Goal: Task Accomplishment & Management: Manage account settings

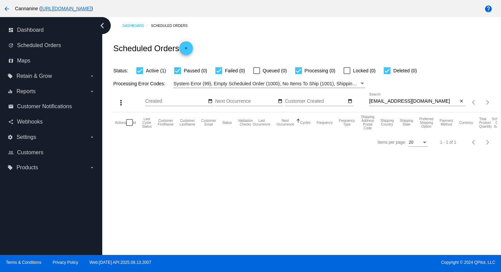
click at [7, 10] on mat-icon "arrow_back" at bounding box center [7, 9] width 8 height 8
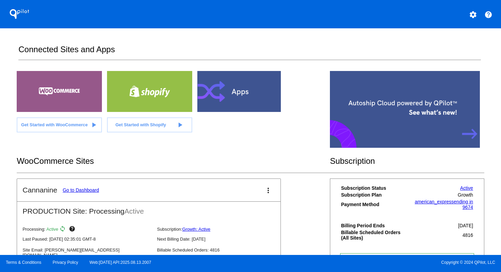
click at [472, 12] on mat-icon "settings" at bounding box center [473, 15] width 8 height 8
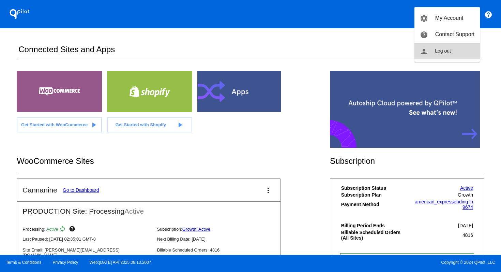
click at [462, 44] on button "person Log out" at bounding box center [447, 51] width 65 height 16
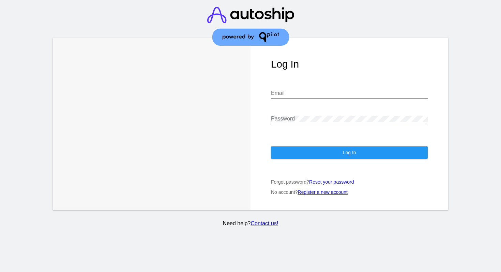
click at [330, 91] on input "Email" at bounding box center [349, 93] width 157 height 6
type input "[EMAIL_ADDRESS][DOMAIN_NAME]"
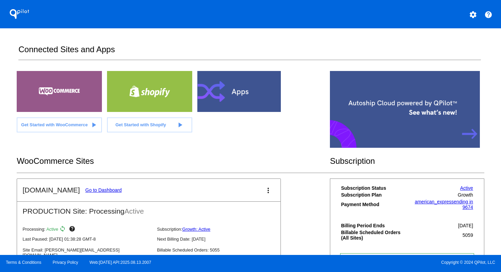
scroll to position [87, 0]
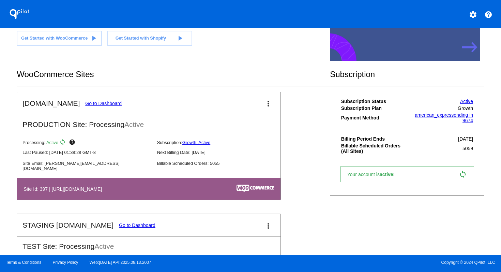
click at [101, 104] on link "Go to Dashboard" at bounding box center [103, 103] width 37 height 5
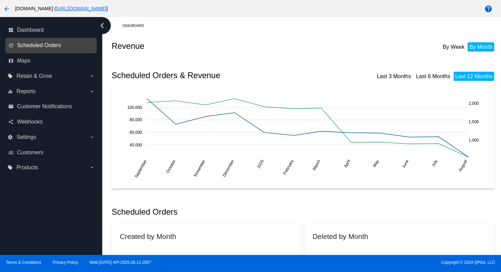
click at [46, 48] on span "Scheduled Orders" at bounding box center [39, 45] width 44 height 6
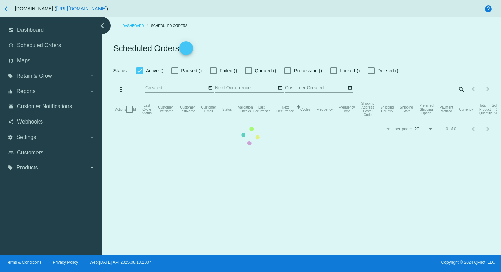
checkbox input "true"
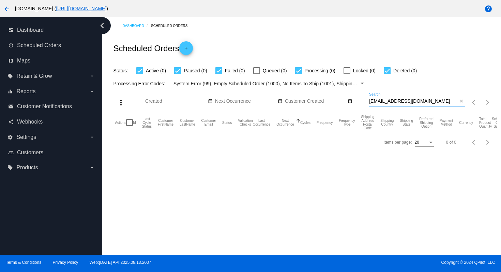
drag, startPoint x: 425, startPoint y: 102, endPoint x: 355, endPoint y: 97, distance: 70.1
click at [355, 97] on div "more_vert Aug Jan Feb Mar [DATE]" at bounding box center [305, 100] width 386 height 24
paste input "st.[PERSON_NAME].defendenos"
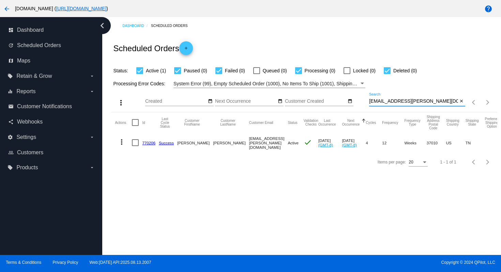
type input "[EMAIL_ADDRESS][PERSON_NAME][DOMAIN_NAME]"
click at [122, 143] on mat-icon "more_vert" at bounding box center [122, 142] width 8 height 8
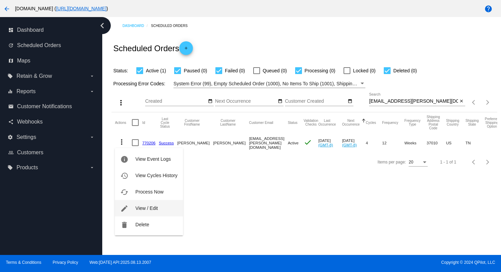
click at [142, 205] on span "View / Edit" at bounding box center [146, 207] width 23 height 5
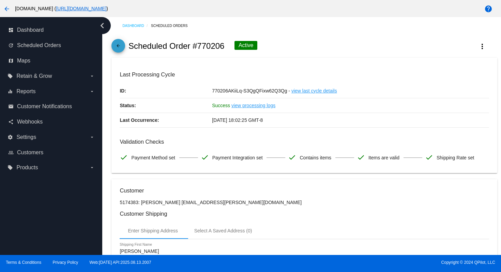
click at [119, 47] on mat-icon "arrow_back" at bounding box center [118, 47] width 8 height 8
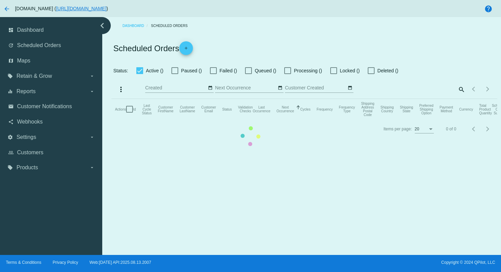
checkbox input "true"
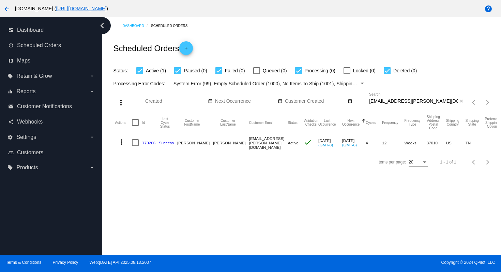
click at [122, 143] on mat-icon "more_vert" at bounding box center [122, 142] width 8 height 8
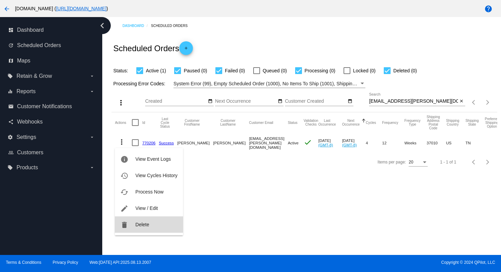
click at [149, 228] on button "delete Delete" at bounding box center [149, 224] width 68 height 16
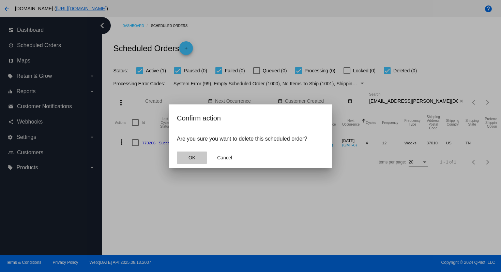
click at [196, 158] on button "OK" at bounding box center [192, 157] width 30 height 12
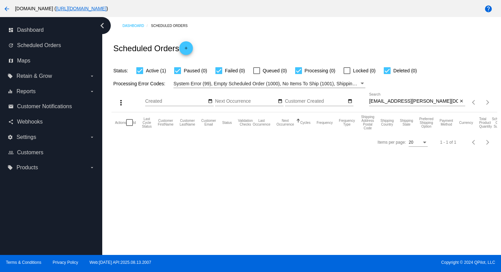
click at [140, 71] on div at bounding box center [139, 70] width 7 height 7
click at [140, 74] on input "Active (1)" at bounding box center [140, 74] width 0 height 0
checkbox input "false"
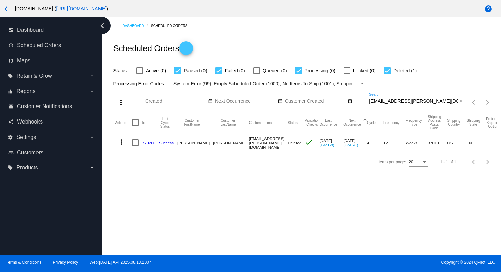
drag, startPoint x: 447, startPoint y: 102, endPoint x: 366, endPoint y: 100, distance: 80.9
click at [366, 100] on div "more_vert Aug Jan Feb Mar [DATE]" at bounding box center [305, 100] width 386 height 24
paste input "[PERSON_NAME]@akphh"
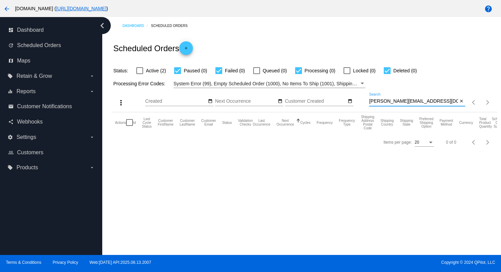
type input "[PERSON_NAME][EMAIL_ADDRESS][DOMAIN_NAME]"
click at [143, 72] on label "Active (2)" at bounding box center [151, 71] width 30 height 8
click at [140, 74] on input "Active (2)" at bounding box center [140, 74] width 0 height 0
checkbox input "true"
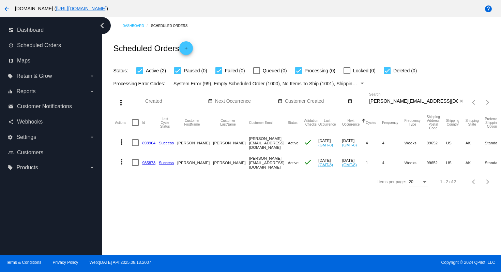
click at [122, 140] on mat-icon "more_vert" at bounding box center [122, 142] width 8 height 8
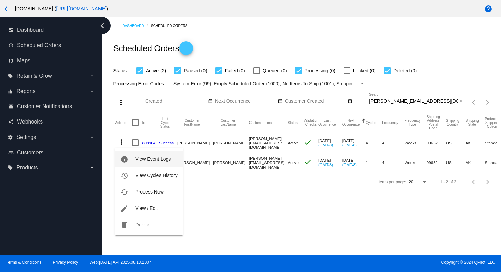
click at [132, 161] on button "info View Event Logs" at bounding box center [149, 159] width 68 height 16
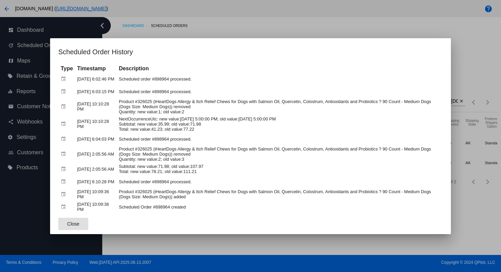
drag, startPoint x: 258, startPoint y: 22, endPoint x: 255, endPoint y: 33, distance: 11.1
click at [259, 22] on div at bounding box center [250, 136] width 501 height 272
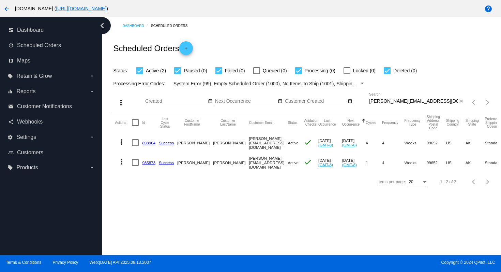
click at [120, 162] on mat-icon "more_vert" at bounding box center [122, 162] width 8 height 8
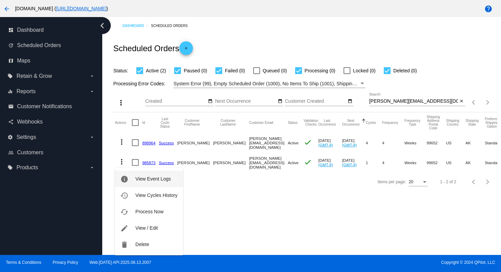
click at [133, 178] on button "info View Event Logs" at bounding box center [149, 179] width 68 height 16
